Goal: Information Seeking & Learning: Learn about a topic

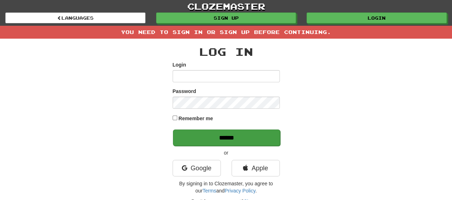
type input "*******"
click at [217, 136] on input "******" at bounding box center [226, 137] width 107 height 16
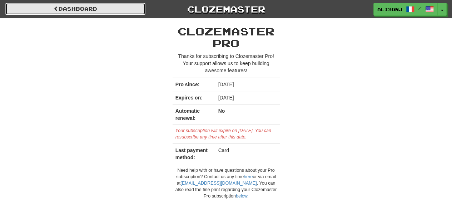
click at [129, 10] on link "Dashboard" at bounding box center [75, 9] width 140 height 12
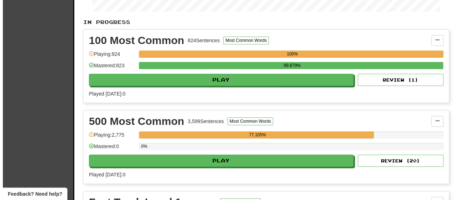
scroll to position [179, 0]
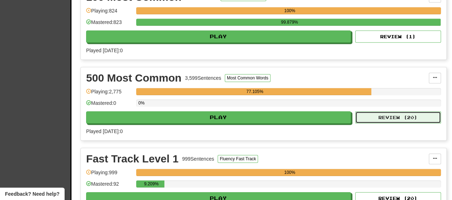
click at [395, 117] on button "Review ( 20 )" at bounding box center [398, 117] width 86 height 12
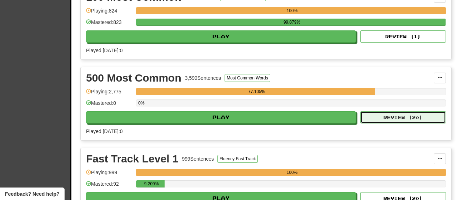
select select "**"
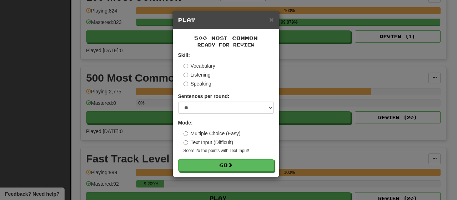
click at [216, 140] on label "Text Input (Difficult)" at bounding box center [209, 142] width 50 height 7
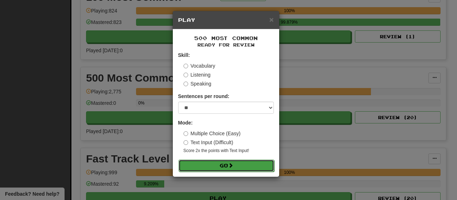
click at [211, 165] on button "Go" at bounding box center [227, 165] width 96 height 12
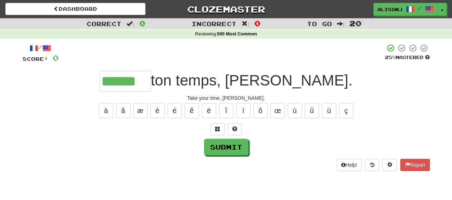
type input "******"
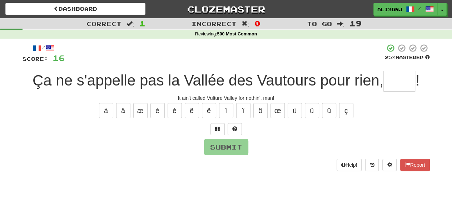
click at [156, 174] on div "/ Score: 16 25 % Mastered Ça ne s'appelle pas la Vallée des Vautours pour rien,…" at bounding box center [225, 110] width 407 height 142
click at [409, 81] on input "text" at bounding box center [399, 81] width 32 height 21
type input "*"
click at [238, 127] on button at bounding box center [234, 129] width 14 height 12
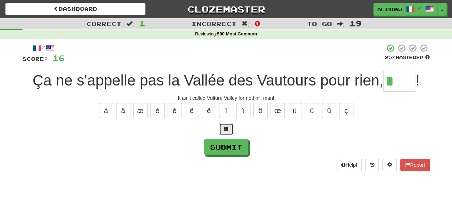
click at [228, 126] on span at bounding box center [226, 128] width 5 height 5
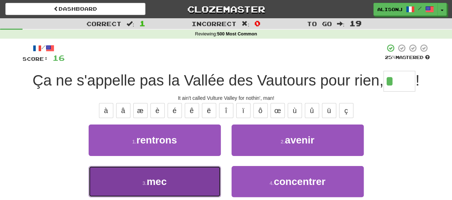
click at [198, 178] on button "3 . mec" at bounding box center [155, 181] width 132 height 31
type input "***"
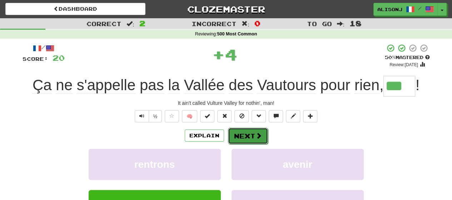
click at [256, 132] on span at bounding box center [258, 135] width 6 height 6
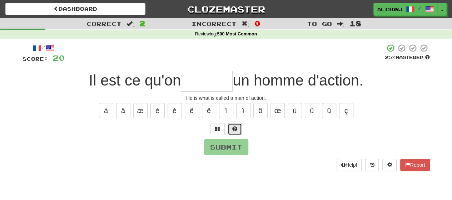
click at [236, 124] on button at bounding box center [234, 129] width 14 height 12
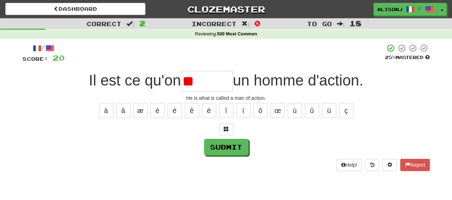
type input "*"
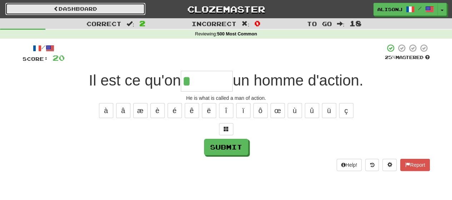
click at [96, 6] on link "Dashboard" at bounding box center [75, 9] width 140 height 12
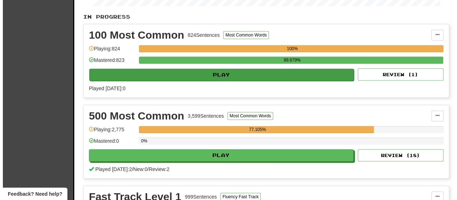
scroll to position [179, 0]
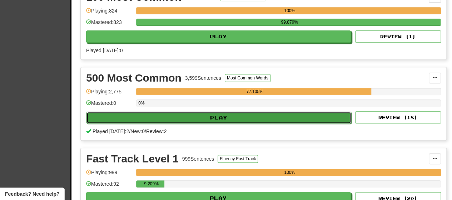
click at [247, 121] on button "Play" at bounding box center [218, 117] width 265 height 12
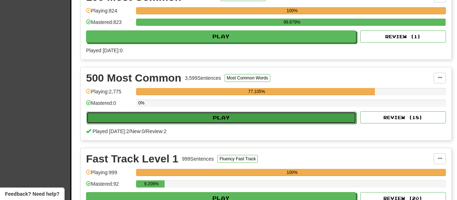
select select "**"
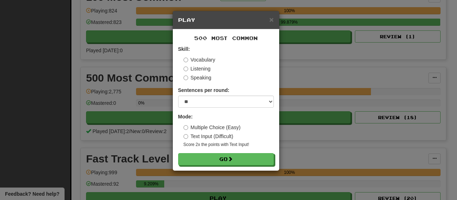
click at [236, 125] on label "Multiple Choice (Easy)" at bounding box center [212, 127] width 57 height 7
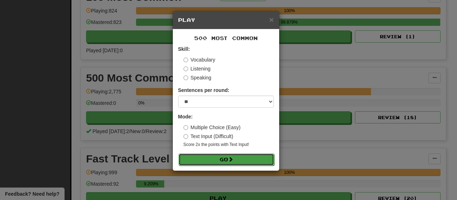
click at [235, 160] on button "Go" at bounding box center [227, 159] width 96 height 12
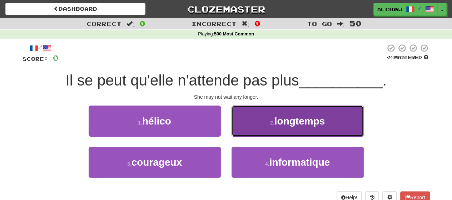
click at [246, 132] on button "2 . longtemps" at bounding box center [297, 120] width 132 height 31
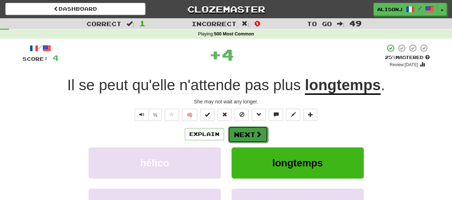
click at [244, 134] on button "Next" at bounding box center [248, 134] width 40 height 16
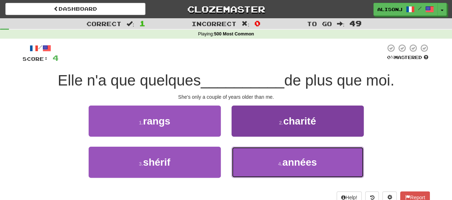
drag, startPoint x: 245, startPoint y: 157, endPoint x: 244, endPoint y: 150, distance: 7.2
click at [245, 152] on button "4 . années" at bounding box center [297, 161] width 132 height 31
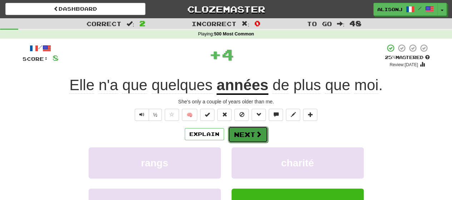
click at [236, 130] on button "Next" at bounding box center [248, 134] width 40 height 16
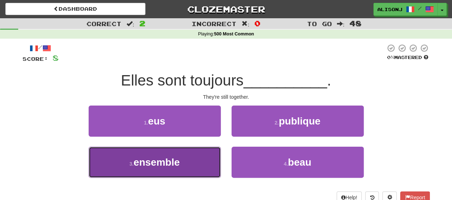
drag, startPoint x: 204, startPoint y: 155, endPoint x: 227, endPoint y: 143, distance: 26.3
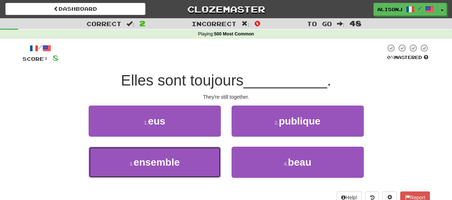
click at [205, 154] on button "3 . ensemble" at bounding box center [155, 161] width 132 height 31
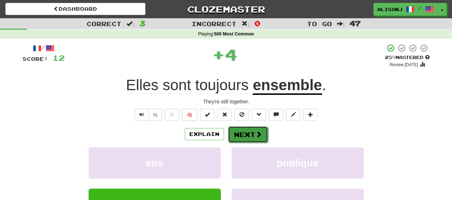
click at [251, 130] on button "Next" at bounding box center [248, 134] width 40 height 16
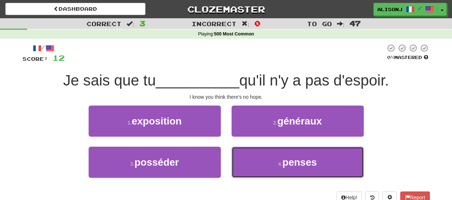
drag, startPoint x: 254, startPoint y: 162, endPoint x: 251, endPoint y: 146, distance: 16.3
click at [255, 154] on button "4 . penses" at bounding box center [297, 161] width 132 height 31
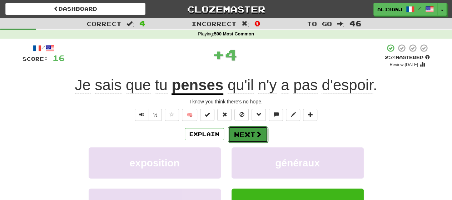
click at [242, 128] on button "Next" at bounding box center [248, 134] width 40 height 16
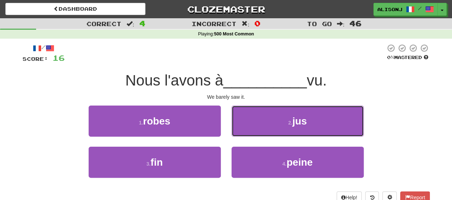
click at [242, 128] on button "2 . jus" at bounding box center [297, 120] width 132 height 31
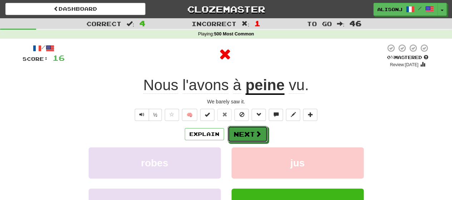
click at [242, 128] on button "Next" at bounding box center [247, 134] width 40 height 16
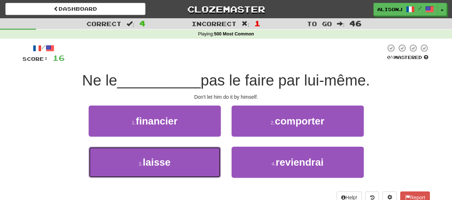
drag, startPoint x: 196, startPoint y: 164, endPoint x: 233, endPoint y: 142, distance: 43.0
click at [198, 162] on button "3 . laisse" at bounding box center [155, 161] width 132 height 31
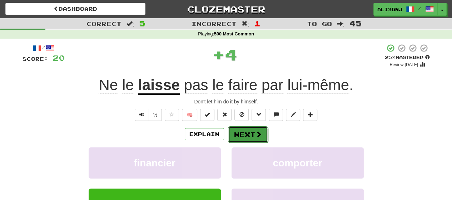
click at [243, 134] on button "Next" at bounding box center [248, 134] width 40 height 16
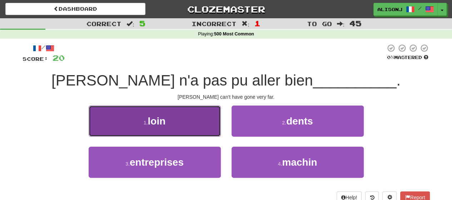
click at [203, 129] on button "1 . loin" at bounding box center [155, 120] width 132 height 31
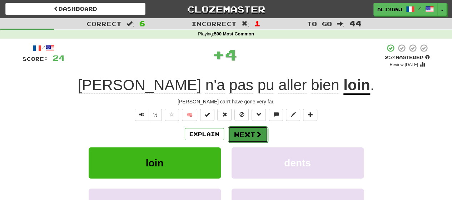
click at [258, 131] on button "Next" at bounding box center [248, 134] width 40 height 16
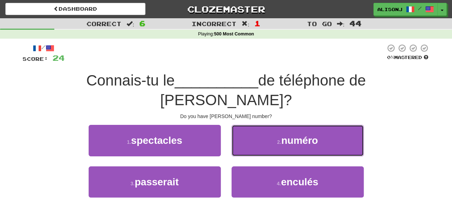
click at [258, 131] on button "2 . numéro" at bounding box center [297, 140] width 132 height 31
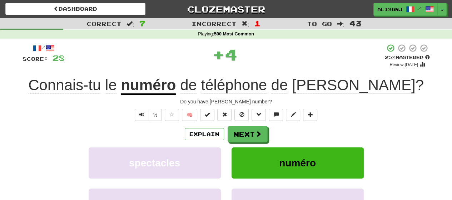
click at [258, 131] on span at bounding box center [258, 133] width 6 height 6
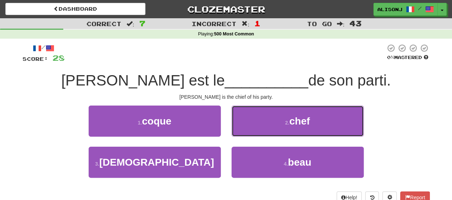
click at [258, 131] on button "2 . chef" at bounding box center [297, 120] width 132 height 31
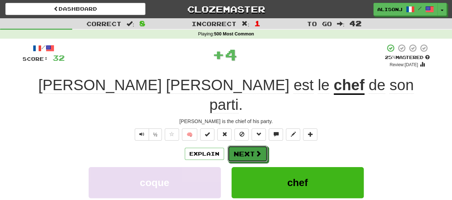
click at [258, 150] on span at bounding box center [258, 153] width 6 height 6
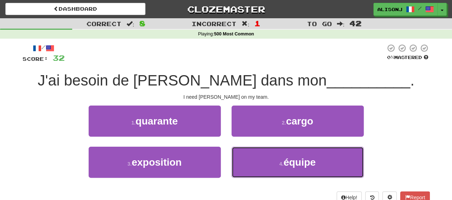
drag, startPoint x: 256, startPoint y: 163, endPoint x: 253, endPoint y: 144, distance: 19.4
click at [256, 152] on button "4 . équipe" at bounding box center [297, 161] width 132 height 31
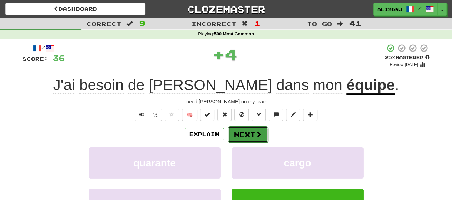
click at [251, 129] on button "Next" at bounding box center [248, 134] width 40 height 16
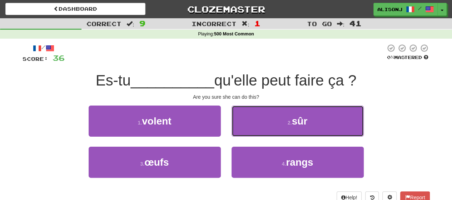
click at [251, 129] on button "2 . sûr" at bounding box center [297, 120] width 132 height 31
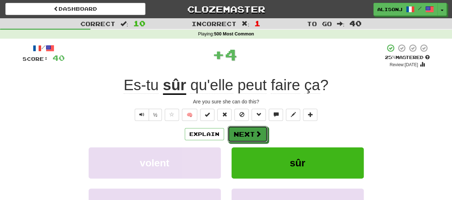
click at [251, 129] on button "Next" at bounding box center [247, 134] width 40 height 16
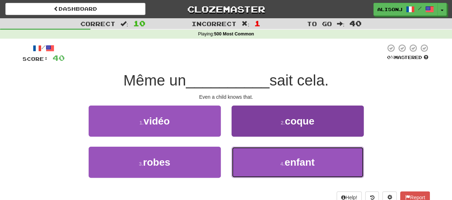
drag, startPoint x: 246, startPoint y: 160, endPoint x: 246, endPoint y: 150, distance: 10.0
click at [247, 154] on button "4 . enfant" at bounding box center [297, 161] width 132 height 31
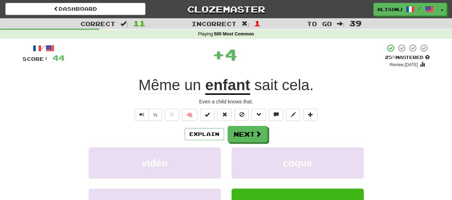
click at [243, 125] on div "/ Score: 44 + 4 25 % Mastered Review: [DATE] Même un enfant sait cela . Even a …" at bounding box center [225, 156] width 407 height 224
click at [243, 130] on button "Next" at bounding box center [248, 134] width 40 height 16
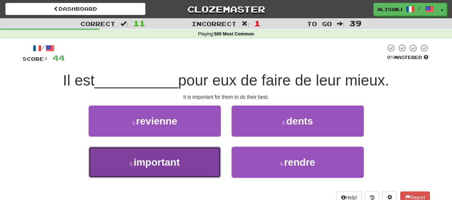
drag, startPoint x: 204, startPoint y: 155, endPoint x: 219, endPoint y: 145, distance: 18.4
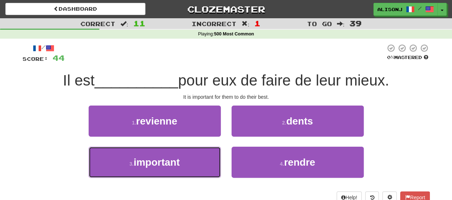
click at [205, 155] on button "3 . important" at bounding box center [155, 161] width 132 height 31
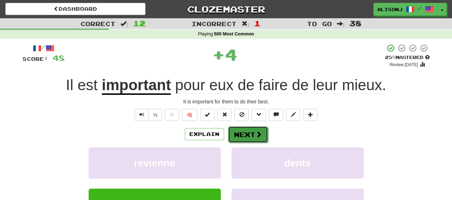
click at [244, 130] on button "Next" at bounding box center [248, 134] width 40 height 16
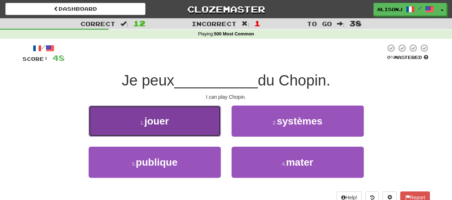
click at [211, 126] on button "1 . jouer" at bounding box center [155, 120] width 132 height 31
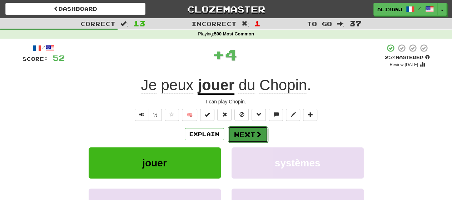
click at [246, 128] on button "Next" at bounding box center [248, 134] width 40 height 16
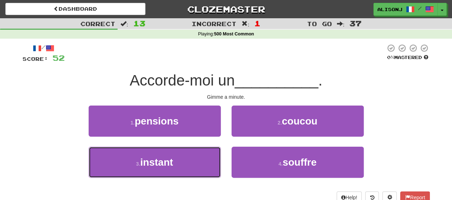
drag, startPoint x: 198, startPoint y: 164, endPoint x: 214, endPoint y: 146, distance: 23.8
click at [205, 154] on button "3 . instant" at bounding box center [155, 161] width 132 height 31
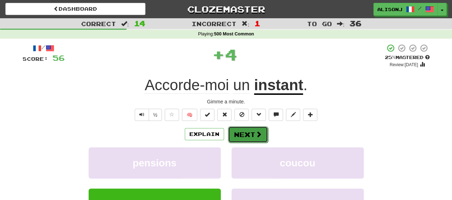
click at [243, 130] on button "Next" at bounding box center [248, 134] width 40 height 16
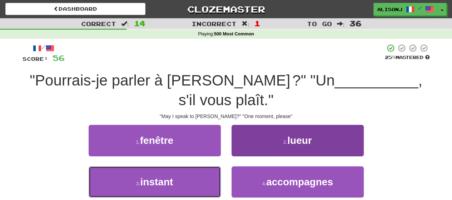
drag, startPoint x: 206, startPoint y: 182, endPoint x: 233, endPoint y: 154, distance: 39.1
click at [209, 177] on button "3 . instant" at bounding box center [155, 181] width 132 height 31
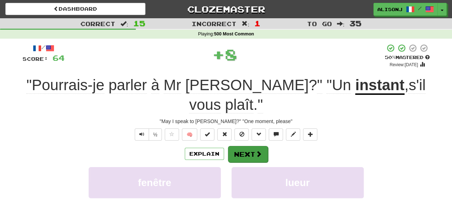
drag, startPoint x: 246, startPoint y: 146, endPoint x: 248, endPoint y: 140, distance: 6.9
click at [247, 145] on div "Explain Next fenêtre lueur instant accompagnes Learn more: fenêtre lueur instan…" at bounding box center [225, 202] width 407 height 115
click at [251, 146] on button "Next" at bounding box center [248, 154] width 40 height 16
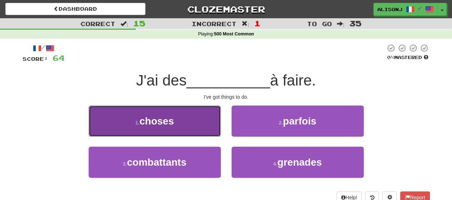
click at [199, 125] on button "1 . choses" at bounding box center [155, 120] width 132 height 31
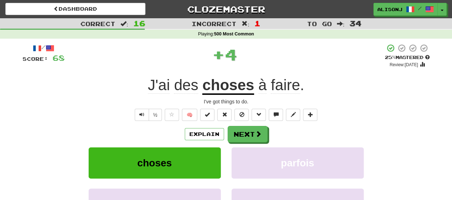
click at [249, 124] on div "/ Score: 68 + 4 25 % Mastered Review: [DATE] J'ai des choses à faire . I've got…" at bounding box center [225, 156] width 407 height 224
click at [248, 128] on button "Next" at bounding box center [248, 134] width 40 height 16
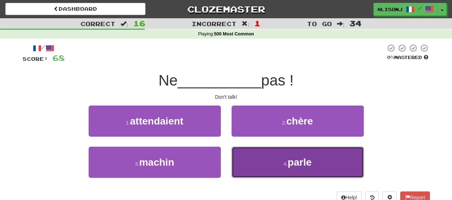
click at [249, 157] on button "4 . parle" at bounding box center [297, 161] width 132 height 31
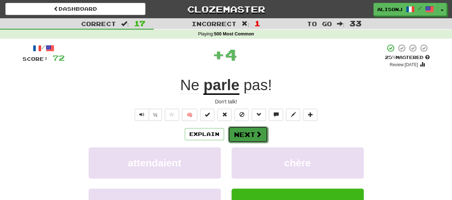
drag, startPoint x: 249, startPoint y: 146, endPoint x: 249, endPoint y: 136, distance: 9.6
click at [249, 136] on button "Next" at bounding box center [248, 134] width 40 height 16
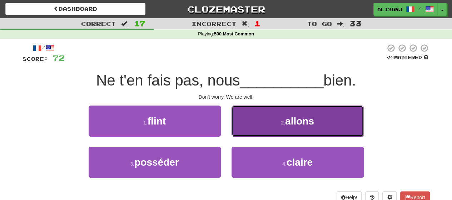
click at [252, 123] on button "2 . allons" at bounding box center [297, 120] width 132 height 31
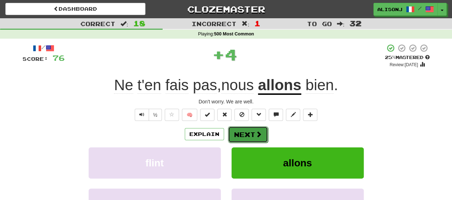
click at [247, 132] on button "Next" at bounding box center [248, 134] width 40 height 16
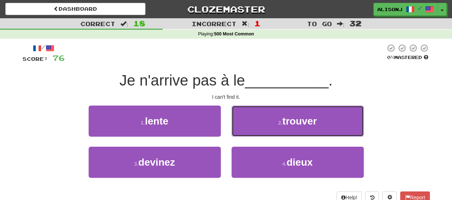
click at [247, 132] on button "2 . trouver" at bounding box center [297, 120] width 132 height 31
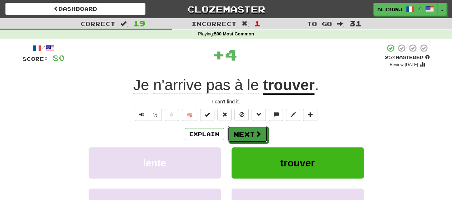
click at [247, 132] on button "Next" at bounding box center [247, 134] width 40 height 16
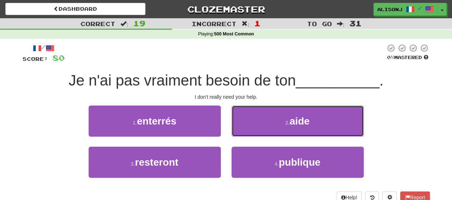
click at [247, 132] on button "2 . aide" at bounding box center [297, 120] width 132 height 31
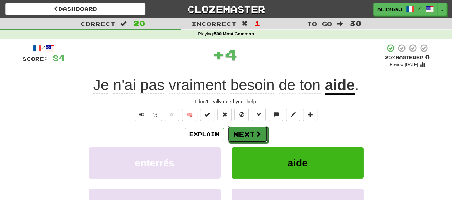
click at [247, 132] on button "Next" at bounding box center [247, 134] width 40 height 16
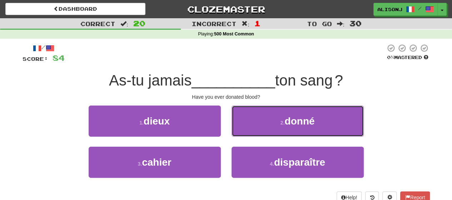
click at [247, 132] on button "2 . donné" at bounding box center [297, 120] width 132 height 31
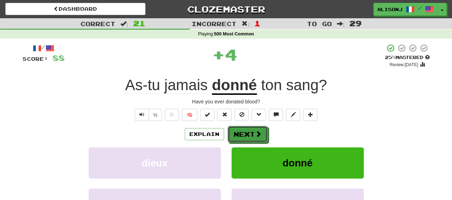
click at [247, 132] on button "Next" at bounding box center [247, 134] width 40 height 16
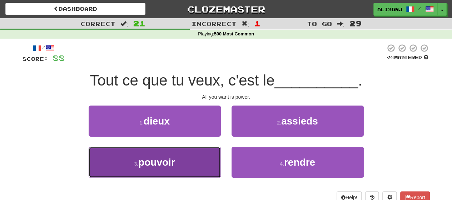
click at [198, 158] on button "3 . pouvoir" at bounding box center [155, 161] width 132 height 31
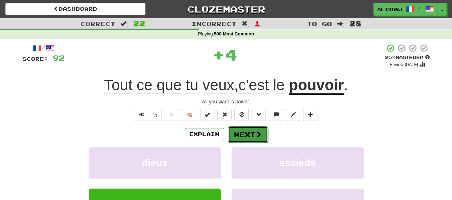
click at [259, 132] on span at bounding box center [258, 134] width 6 height 6
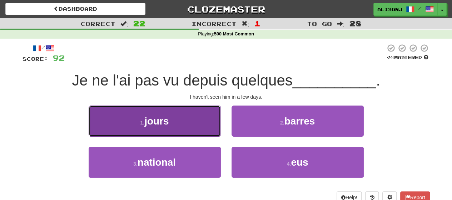
click at [212, 126] on button "1 . jours" at bounding box center [155, 120] width 132 height 31
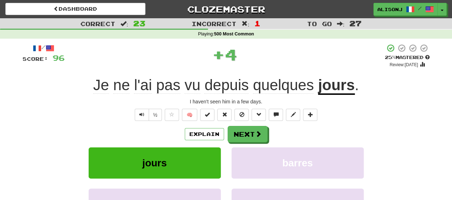
click at [265, 133] on button "Next" at bounding box center [247, 134] width 40 height 16
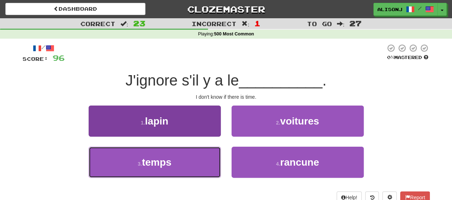
drag, startPoint x: 184, startPoint y: 159, endPoint x: 208, endPoint y: 147, distance: 27.5
click at [186, 156] on button "3 . temps" at bounding box center [155, 161] width 132 height 31
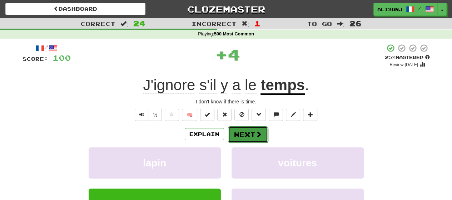
click at [246, 135] on button "Next" at bounding box center [248, 134] width 40 height 16
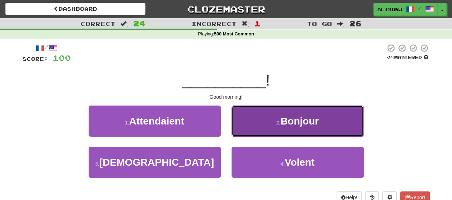
click at [247, 133] on button "2 . Bonjour" at bounding box center [297, 120] width 132 height 31
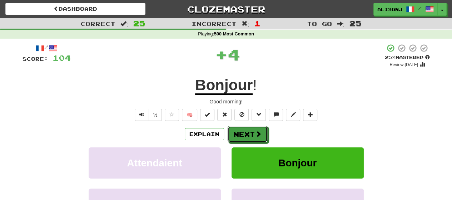
click at [247, 133] on button "Next" at bounding box center [247, 134] width 40 height 16
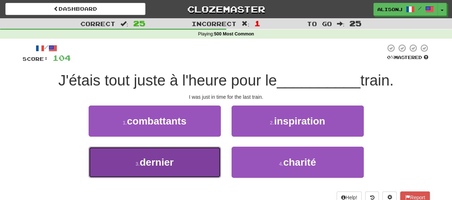
click at [216, 158] on button "3 . dernier" at bounding box center [155, 161] width 132 height 31
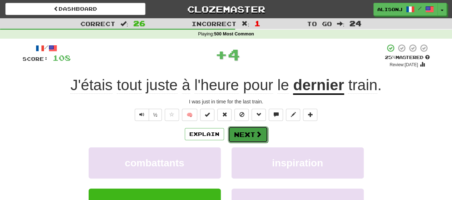
click at [249, 135] on button "Next" at bounding box center [248, 134] width 40 height 16
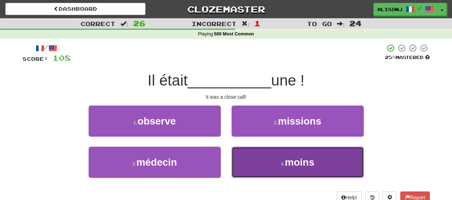
drag, startPoint x: 248, startPoint y: 158, endPoint x: 248, endPoint y: 144, distance: 14.3
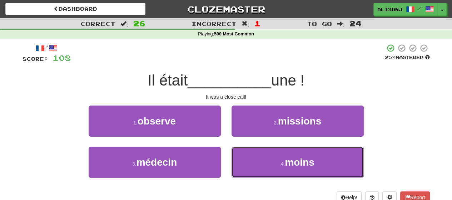
click at [248, 157] on button "4 . moins" at bounding box center [297, 161] width 132 height 31
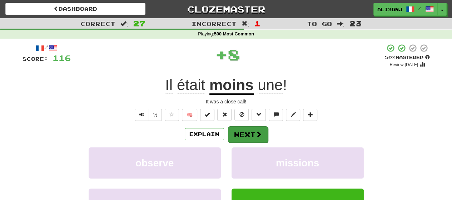
click at [246, 124] on div "/ Score: 116 + 8 50 % Mastered Review: [DATE] Il était moins une ! It was a clo…" at bounding box center [225, 156] width 407 height 224
click at [245, 134] on button "Next" at bounding box center [248, 134] width 40 height 16
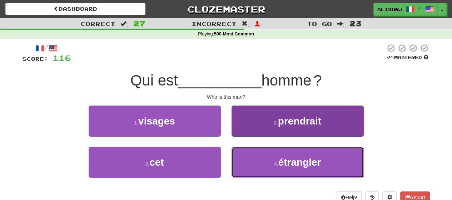
click at [253, 161] on button "4 . étrangler" at bounding box center [297, 161] width 132 height 31
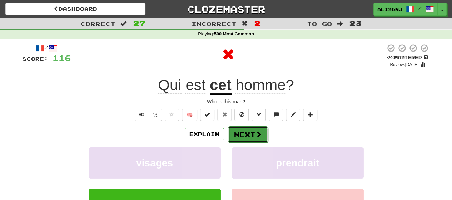
click at [250, 133] on button "Next" at bounding box center [248, 134] width 40 height 16
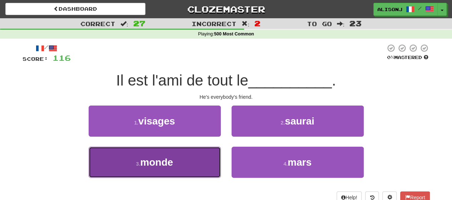
drag, startPoint x: 192, startPoint y: 170, endPoint x: 222, endPoint y: 151, distance: 35.3
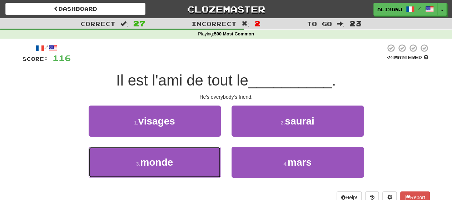
click at [194, 169] on button "3 . monde" at bounding box center [155, 161] width 132 height 31
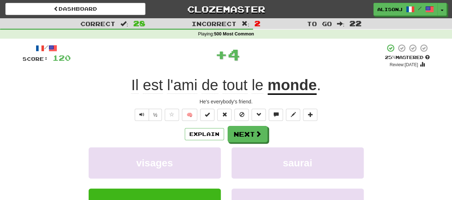
click at [276, 127] on div "Explain Next" at bounding box center [225, 134] width 407 height 16
click at [263, 132] on button "Next" at bounding box center [248, 134] width 40 height 16
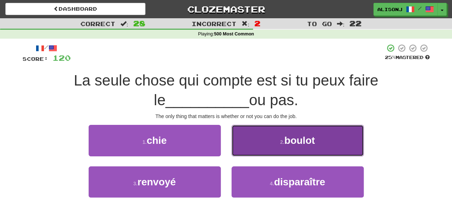
click at [261, 136] on button "2 . boulot" at bounding box center [297, 140] width 132 height 31
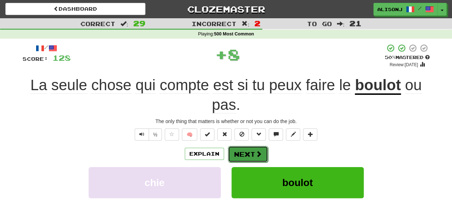
click at [247, 146] on button "Next" at bounding box center [248, 154] width 40 height 16
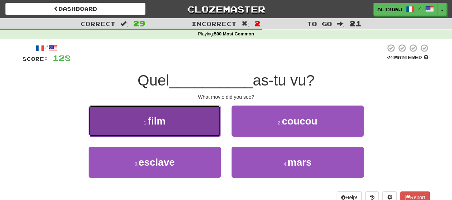
click at [211, 133] on button "1 . film" at bounding box center [155, 120] width 132 height 31
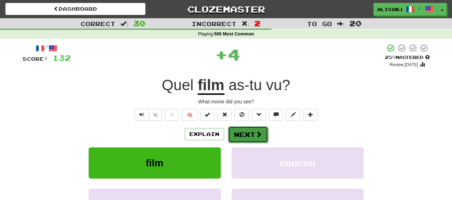
click at [238, 132] on button "Next" at bounding box center [248, 134] width 40 height 16
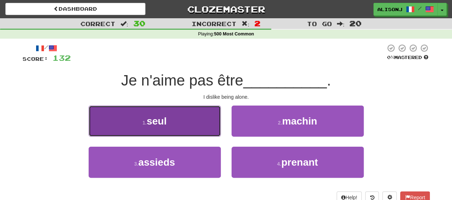
click at [210, 129] on button "1 . [GEOGRAPHIC_DATA]" at bounding box center [155, 120] width 132 height 31
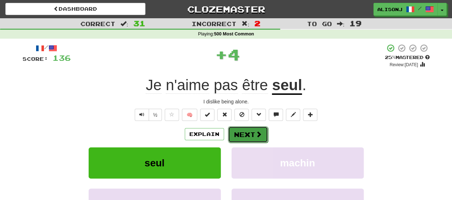
click at [249, 132] on button "Next" at bounding box center [248, 134] width 40 height 16
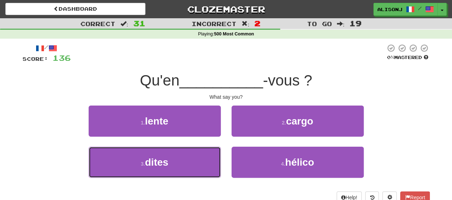
drag, startPoint x: 193, startPoint y: 159, endPoint x: 208, endPoint y: 144, distance: 21.5
click at [193, 159] on button "3 . dites" at bounding box center [155, 161] width 132 height 31
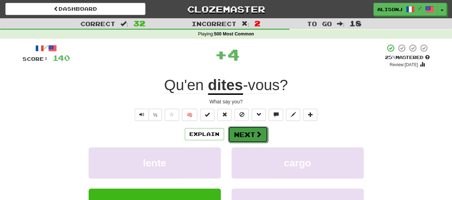
click at [246, 132] on button "Next" at bounding box center [248, 134] width 40 height 16
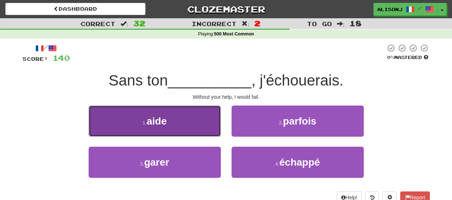
click at [169, 125] on button "1 . aide" at bounding box center [155, 120] width 132 height 31
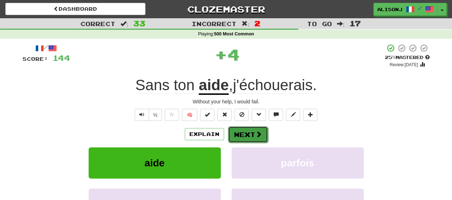
click at [235, 136] on button "Next" at bounding box center [248, 134] width 40 height 16
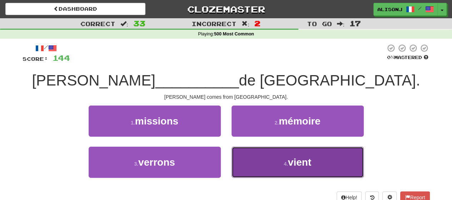
click at [241, 152] on button "4 . vient" at bounding box center [297, 161] width 132 height 31
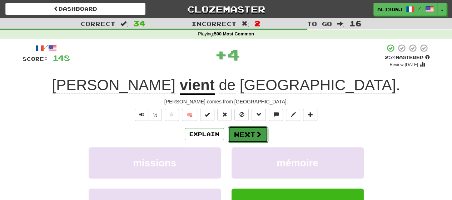
click at [242, 134] on button "Next" at bounding box center [248, 134] width 40 height 16
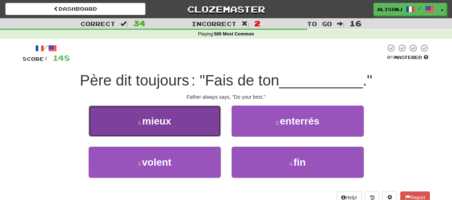
click at [188, 129] on button "1 . mieux" at bounding box center [155, 120] width 132 height 31
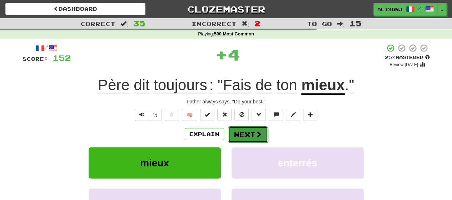
click at [251, 131] on button "Next" at bounding box center [248, 134] width 40 height 16
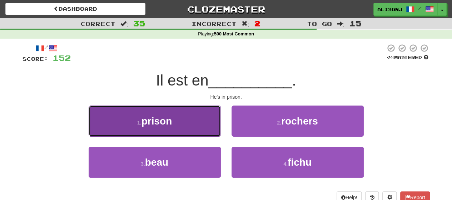
click at [209, 128] on button "1 . prison" at bounding box center [155, 120] width 132 height 31
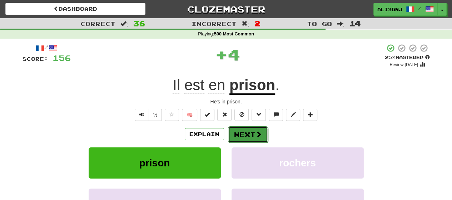
drag, startPoint x: 230, startPoint y: 129, endPoint x: 245, endPoint y: 130, distance: 14.7
click at [245, 130] on button "Next" at bounding box center [248, 134] width 40 height 16
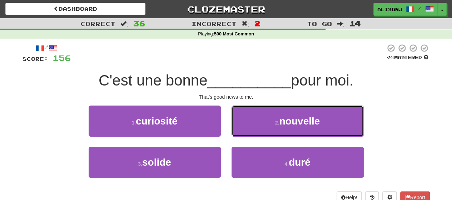
click at [245, 130] on button "2 . nouvelle" at bounding box center [297, 120] width 132 height 31
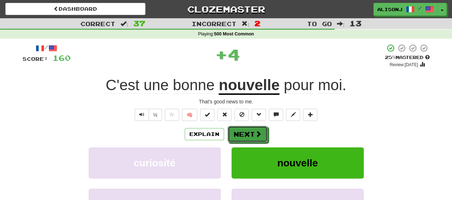
click at [245, 130] on button "Next" at bounding box center [247, 134] width 40 height 16
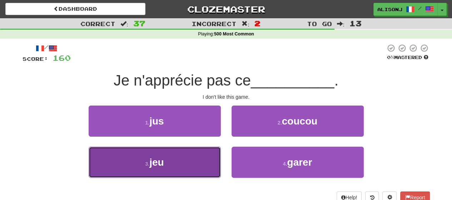
click at [207, 157] on button "3 . jeu" at bounding box center [155, 161] width 132 height 31
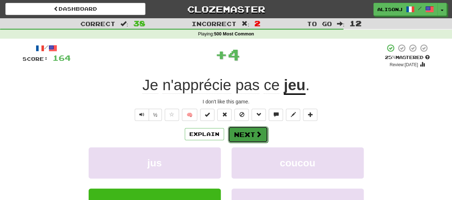
click at [239, 131] on button "Next" at bounding box center [248, 134] width 40 height 16
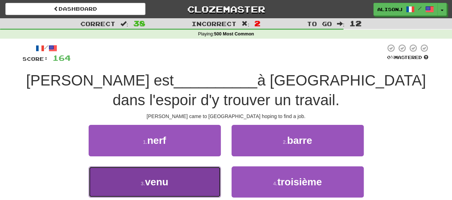
click at [201, 175] on button "3 . venu" at bounding box center [155, 181] width 132 height 31
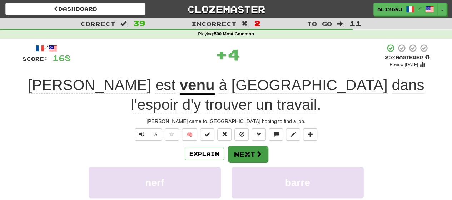
drag, startPoint x: 225, startPoint y: 143, endPoint x: 232, endPoint y: 137, distance: 9.1
click at [227, 145] on div "Explain Next nerf barre venu troisième Learn more: nerf barre venu troisième" at bounding box center [225, 202] width 407 height 115
click at [241, 146] on button "Next" at bounding box center [248, 154] width 40 height 16
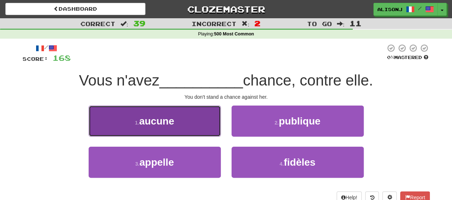
click at [214, 127] on button "1 . aucune" at bounding box center [155, 120] width 132 height 31
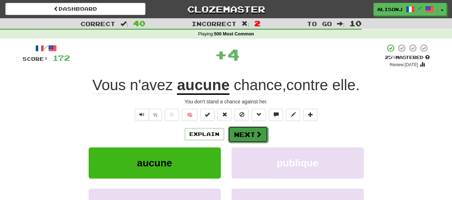
click at [244, 129] on button "Next" at bounding box center [248, 134] width 40 height 16
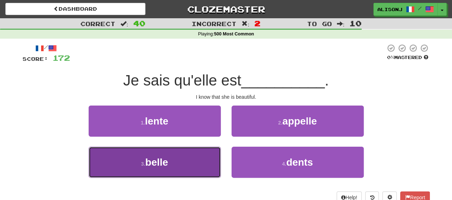
click at [219, 152] on button "3 . belle" at bounding box center [155, 161] width 132 height 31
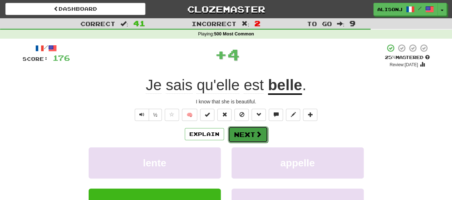
click at [251, 133] on button "Next" at bounding box center [248, 134] width 40 height 16
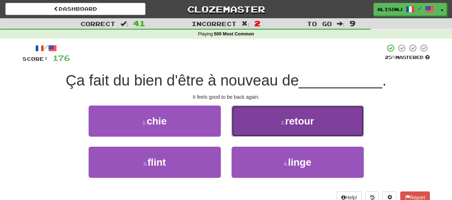
click at [255, 125] on button "2 . retour" at bounding box center [297, 120] width 132 height 31
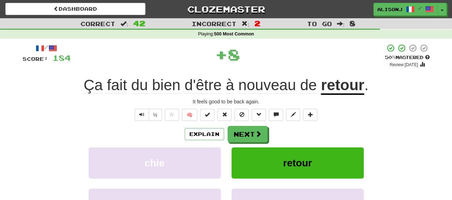
click at [255, 126] on div "Explain Next" at bounding box center [225, 134] width 407 height 16
click at [253, 131] on button "Next" at bounding box center [248, 134] width 40 height 16
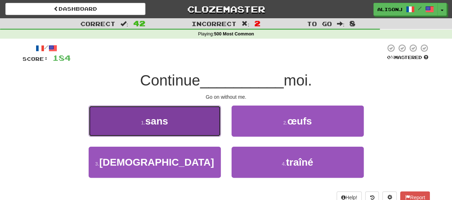
click at [205, 128] on button "1 . sans" at bounding box center [155, 120] width 132 height 31
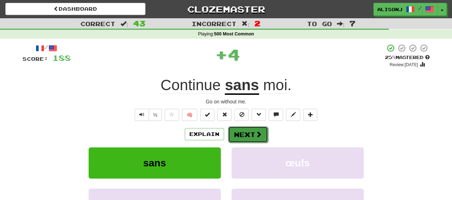
click at [241, 131] on button "Next" at bounding box center [248, 134] width 40 height 16
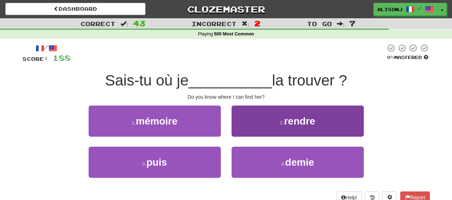
copy small "Learn"
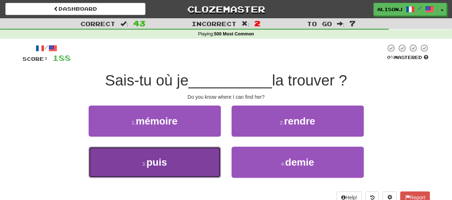
drag, startPoint x: 214, startPoint y: 159, endPoint x: 220, endPoint y: 151, distance: 9.9
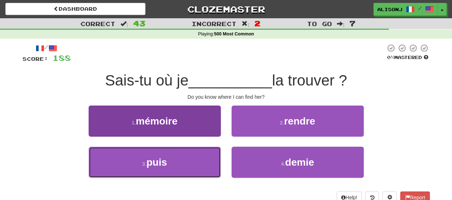
click at [214, 158] on button "3 . puis" at bounding box center [155, 161] width 132 height 31
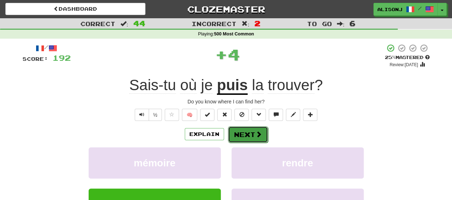
click at [240, 131] on button "Next" at bounding box center [248, 134] width 40 height 16
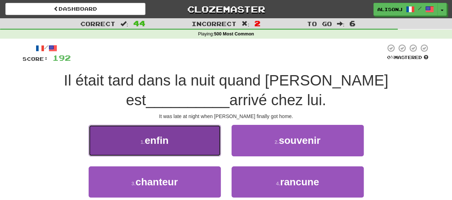
click at [204, 142] on button "1 . enfin" at bounding box center [155, 140] width 132 height 31
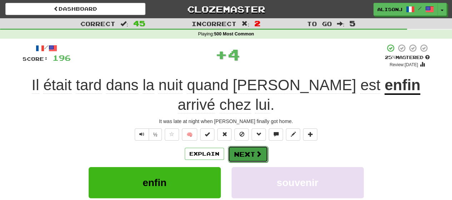
click at [246, 146] on button "Next" at bounding box center [248, 154] width 40 height 16
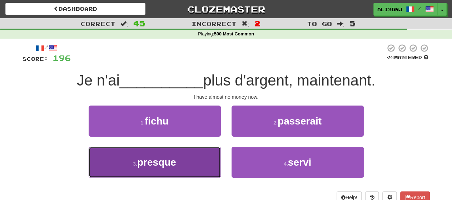
click at [210, 155] on button "3 . presque" at bounding box center [155, 161] width 132 height 31
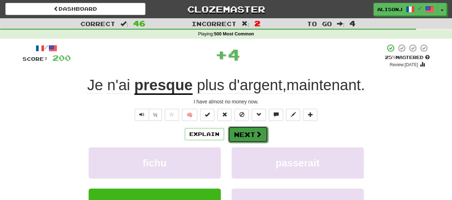
click at [238, 132] on button "Next" at bounding box center [248, 134] width 40 height 16
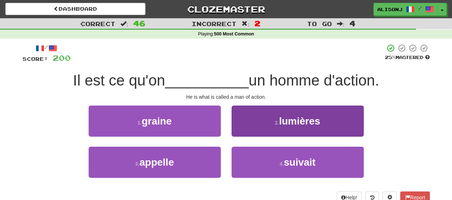
copy small "Learn"
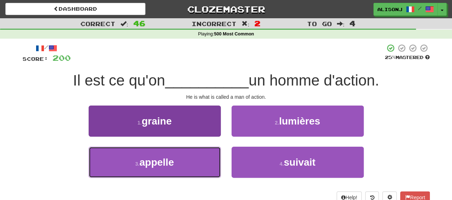
click at [209, 157] on button "3 . appelle" at bounding box center [155, 161] width 132 height 31
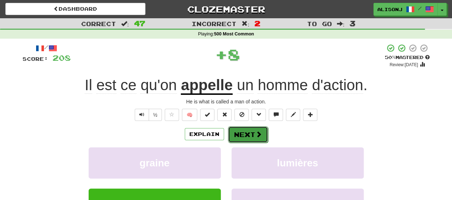
click at [245, 131] on button "Next" at bounding box center [248, 134] width 40 height 16
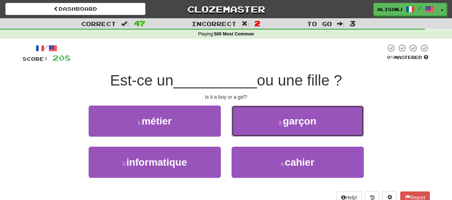
click at [245, 131] on button "2 . garçon" at bounding box center [297, 120] width 132 height 31
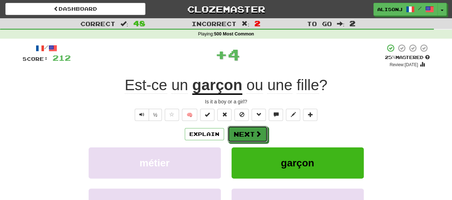
click at [245, 131] on button "Next" at bounding box center [247, 134] width 40 height 16
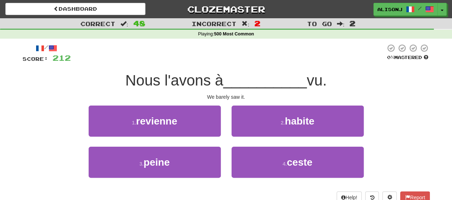
copy small "Learn"
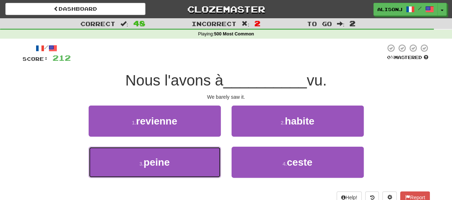
drag, startPoint x: 211, startPoint y: 160, endPoint x: 221, endPoint y: 144, distance: 19.3
click at [211, 160] on button "3 . peine" at bounding box center [155, 161] width 132 height 31
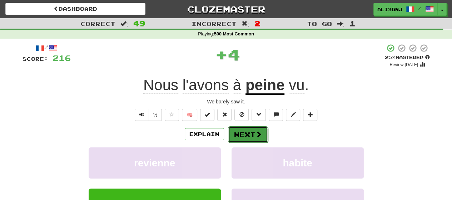
click at [246, 132] on button "Next" at bounding box center [248, 134] width 40 height 16
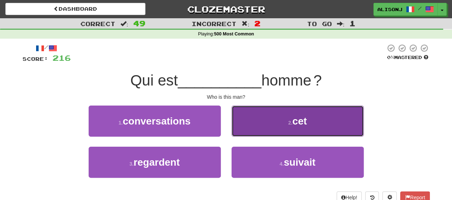
click at [246, 127] on button "2 . cet" at bounding box center [297, 120] width 132 height 31
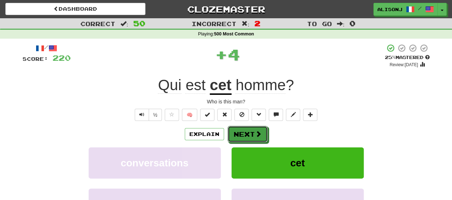
click at [246, 127] on button "Next" at bounding box center [247, 134] width 40 height 16
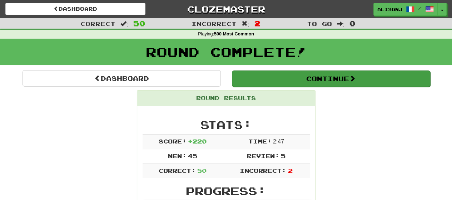
copy small "Learn"
click at [273, 77] on button "Continue" at bounding box center [331, 78] width 198 height 16
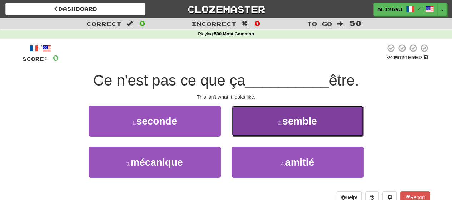
click at [265, 120] on button "2 . semble" at bounding box center [297, 120] width 132 height 31
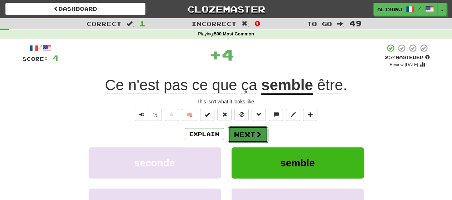
click at [255, 134] on span at bounding box center [258, 134] width 6 height 6
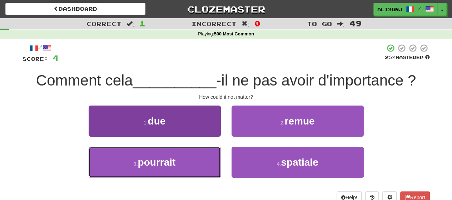
drag, startPoint x: 193, startPoint y: 165, endPoint x: 201, endPoint y: 156, distance: 12.2
click at [194, 164] on button "3 . pourrait" at bounding box center [155, 161] width 132 height 31
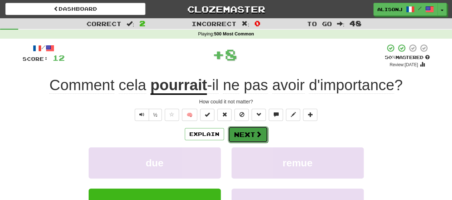
click at [244, 132] on button "Next" at bounding box center [248, 134] width 40 height 16
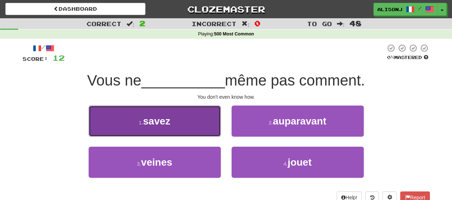
click at [207, 130] on button "1 . savez" at bounding box center [155, 120] width 132 height 31
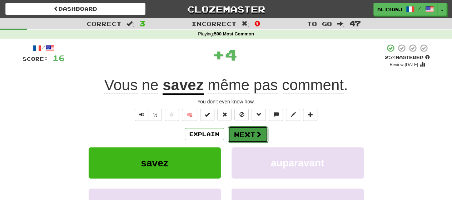
click at [238, 132] on button "Next" at bounding box center [248, 134] width 40 height 16
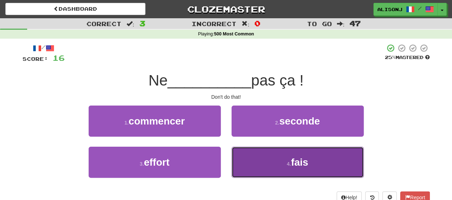
click at [244, 158] on button "4 . fais" at bounding box center [297, 161] width 132 height 31
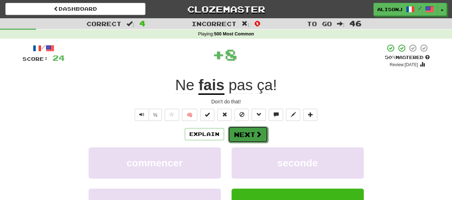
click at [242, 135] on button "Next" at bounding box center [248, 134] width 40 height 16
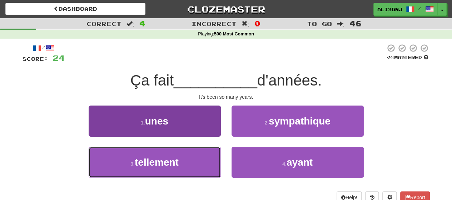
drag, startPoint x: 198, startPoint y: 166, endPoint x: 209, endPoint y: 154, distance: 16.4
click at [201, 162] on button "3 . tellement" at bounding box center [155, 161] width 132 height 31
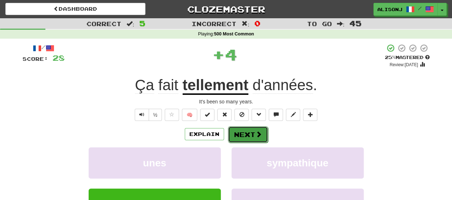
click at [240, 131] on button "Next" at bounding box center [248, 134] width 40 height 16
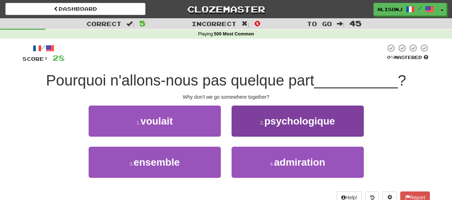
copy small "Learn"
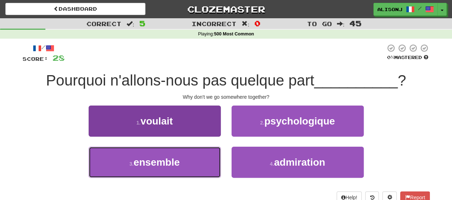
click at [181, 164] on button "3 . ensemble" at bounding box center [155, 161] width 132 height 31
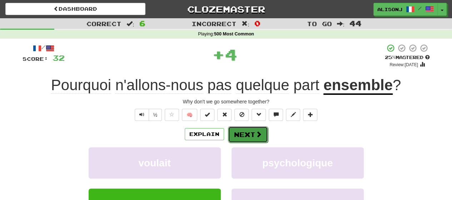
click at [244, 131] on button "Next" at bounding box center [248, 134] width 40 height 16
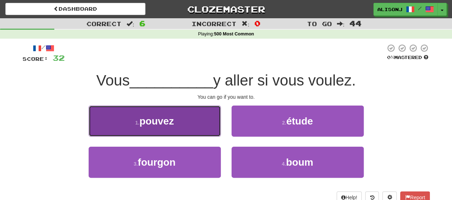
click at [208, 131] on button "1 . pouvez" at bounding box center [155, 120] width 132 height 31
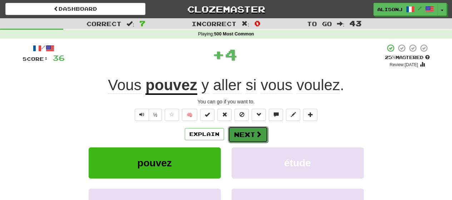
click at [246, 132] on button "Next" at bounding box center [248, 134] width 40 height 16
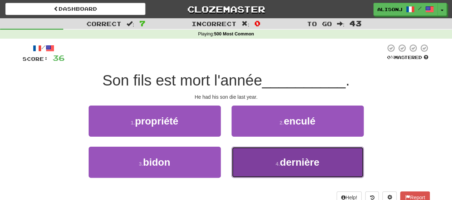
click at [246, 159] on button "4 . dernière" at bounding box center [297, 161] width 132 height 31
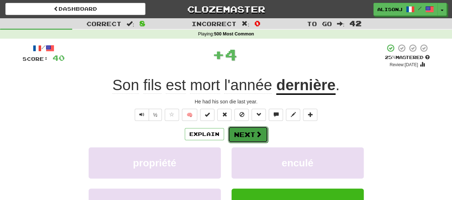
click at [236, 131] on button "Next" at bounding box center [248, 134] width 40 height 16
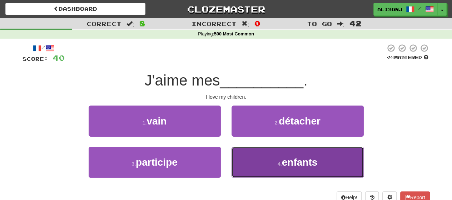
click at [255, 158] on button "4 . enfants" at bounding box center [297, 161] width 132 height 31
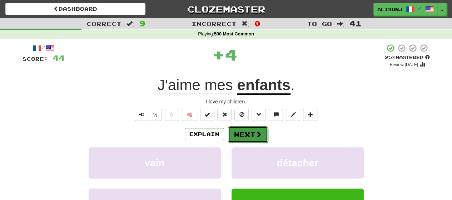
click at [251, 135] on button "Next" at bounding box center [248, 134] width 40 height 16
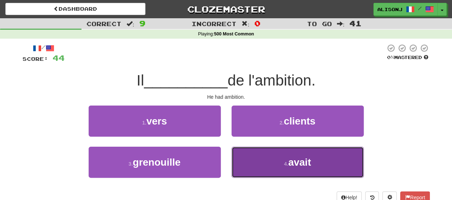
click at [255, 155] on button "4 . avait" at bounding box center [297, 161] width 132 height 31
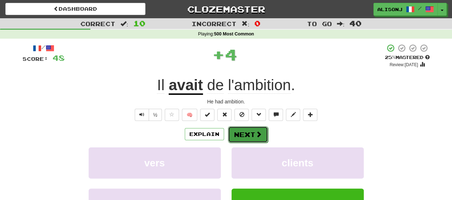
click at [248, 131] on button "Next" at bounding box center [248, 134] width 40 height 16
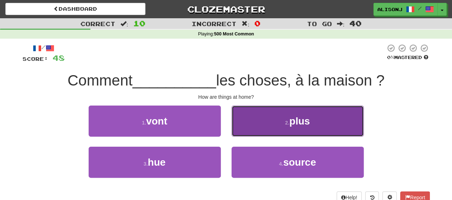
click at [249, 131] on button "2 . plus" at bounding box center [297, 120] width 132 height 31
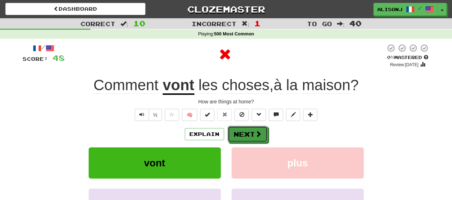
click at [249, 131] on button "Next" at bounding box center [247, 134] width 40 height 16
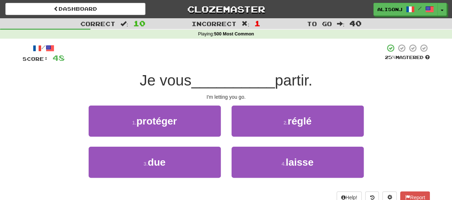
copy small "Learn"
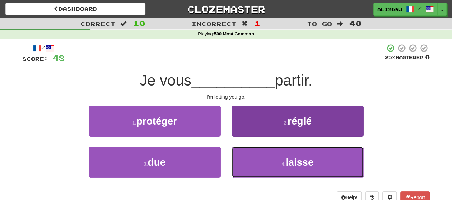
click at [250, 152] on button "4 . laisse" at bounding box center [297, 161] width 132 height 31
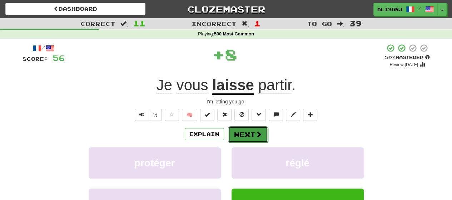
click at [247, 131] on button "Next" at bounding box center [248, 134] width 40 height 16
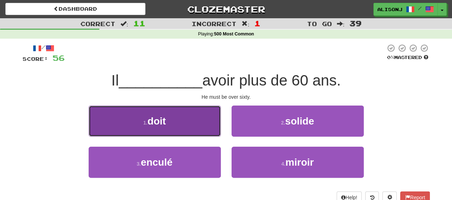
click at [216, 131] on button "1 . doit" at bounding box center [155, 120] width 132 height 31
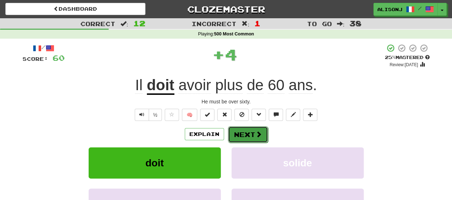
click at [233, 131] on button "Next" at bounding box center [248, 134] width 40 height 16
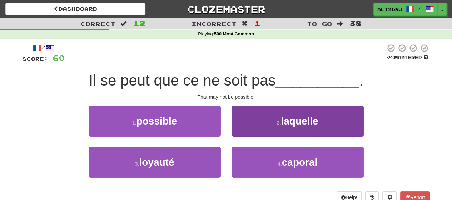
copy small "Learn"
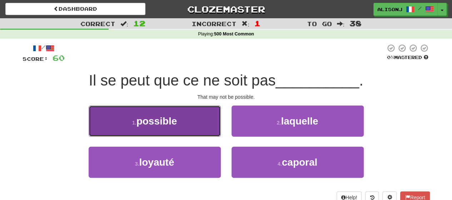
click at [199, 127] on button "1 . possible" at bounding box center [155, 120] width 132 height 31
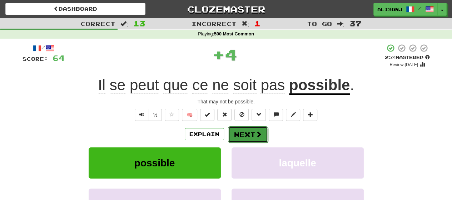
click at [250, 131] on button "Next" at bounding box center [248, 134] width 40 height 16
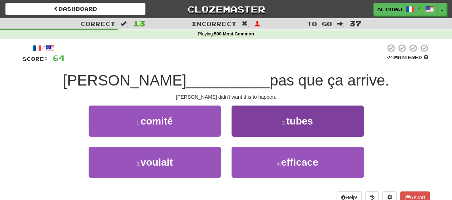
copy small "Learn"
